Goal: Find specific page/section: Find specific page/section

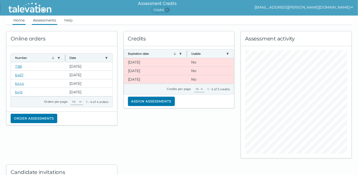
click at [40, 20] on link "Assessments" at bounding box center [44, 20] width 25 height 9
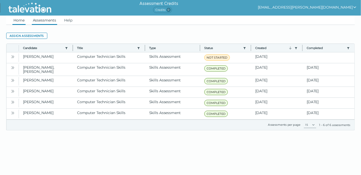
click at [24, 21] on link "Home" at bounding box center [18, 20] width 13 height 9
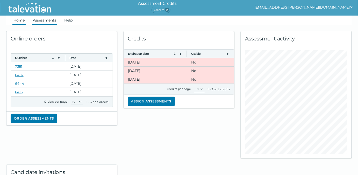
click at [43, 22] on link "Assessments" at bounding box center [44, 20] width 25 height 9
